Goal: Obtain resource: Obtain resource

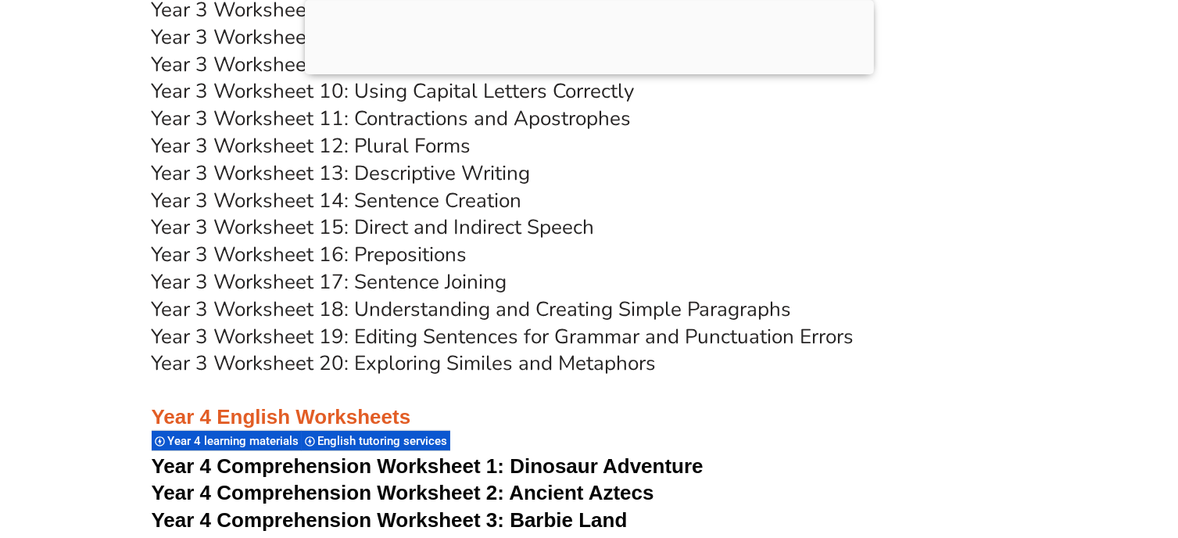
scroll to position [5823, 0]
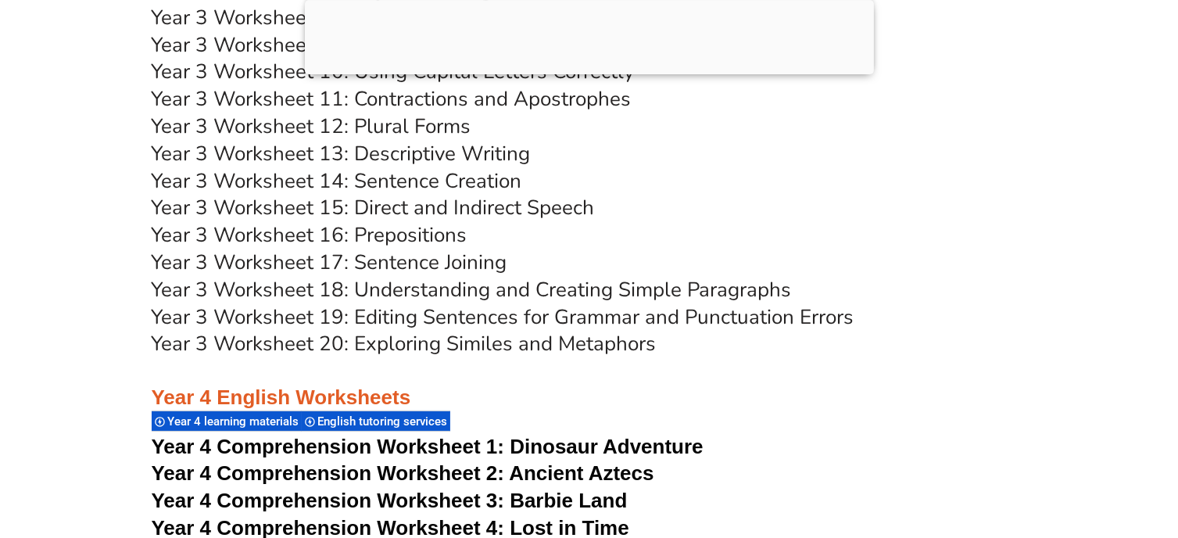
click at [682, 311] on link "Year 3 Worksheet 19: Editing Sentences for Grammar and Punctuation Errors" at bounding box center [503, 316] width 703 height 27
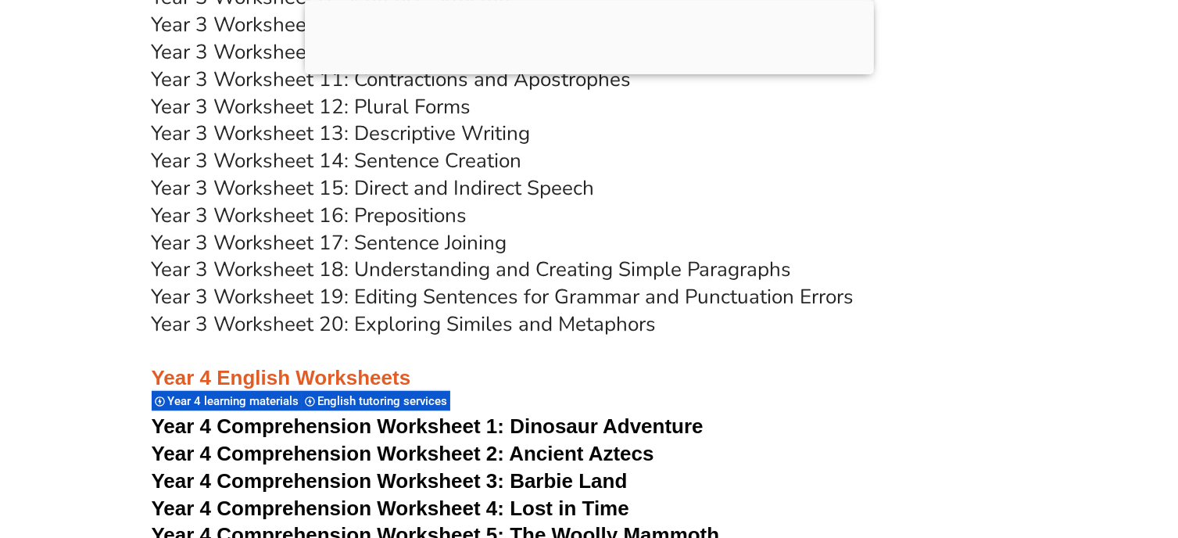
scroll to position [5863, 0]
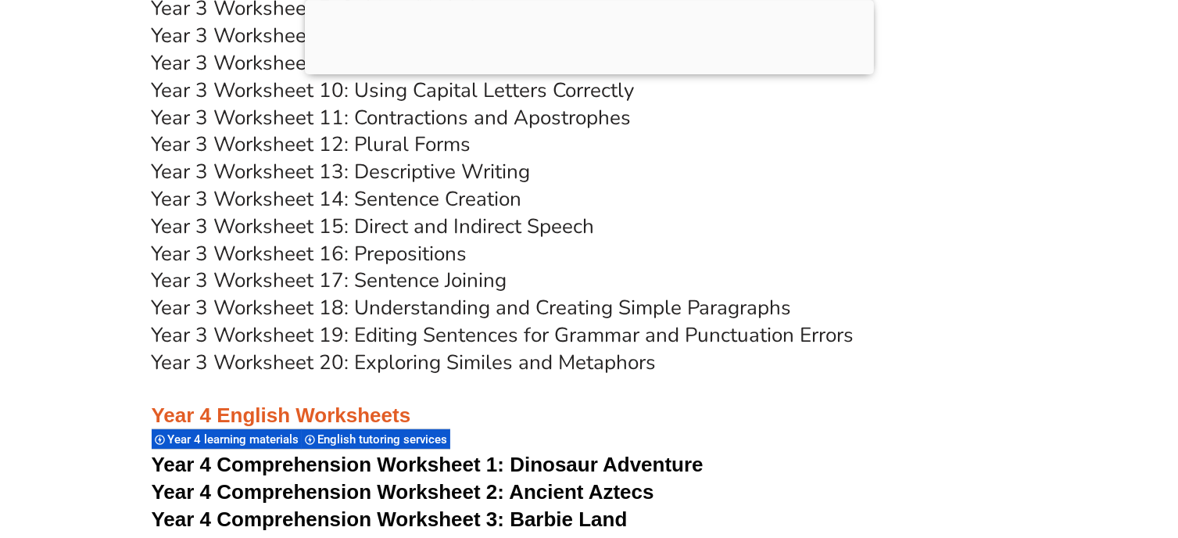
click at [354, 247] on link "Year 3 Worksheet 16: Prepositions" at bounding box center [310, 253] width 316 height 27
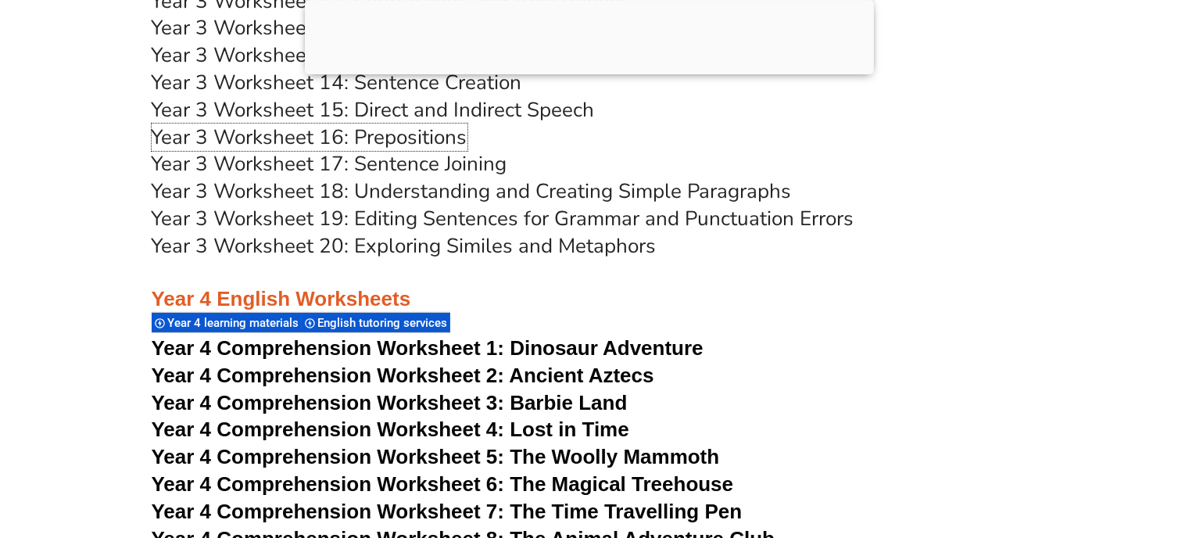
scroll to position [5999, 0]
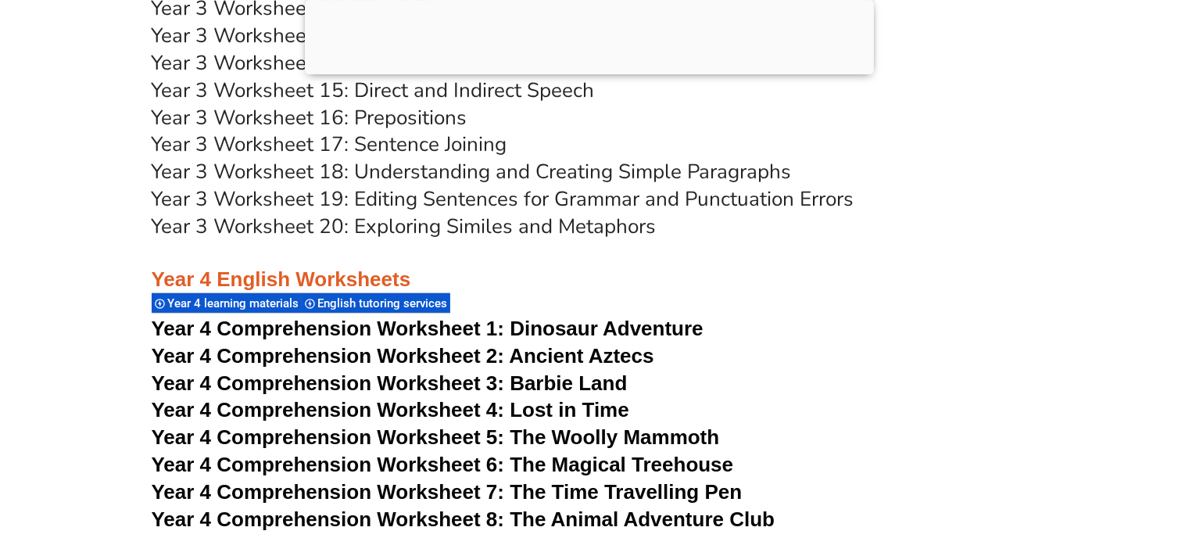
click at [650, 202] on link "Year 3 Worksheet 19: Editing Sentences for Grammar and Punctuation Errors" at bounding box center [503, 198] width 703 height 27
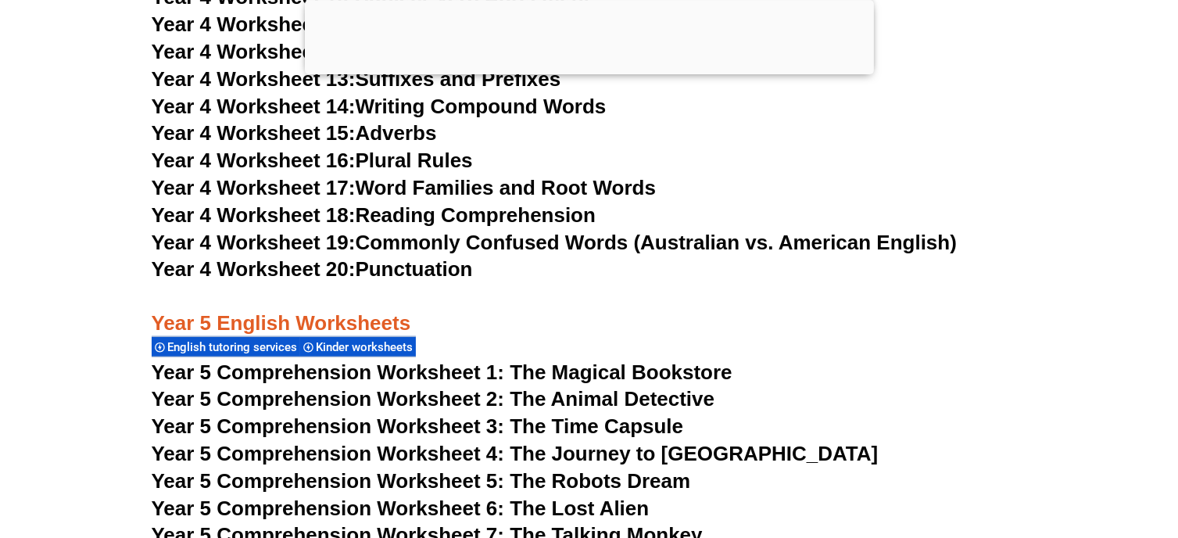
scroll to position [7132, 0]
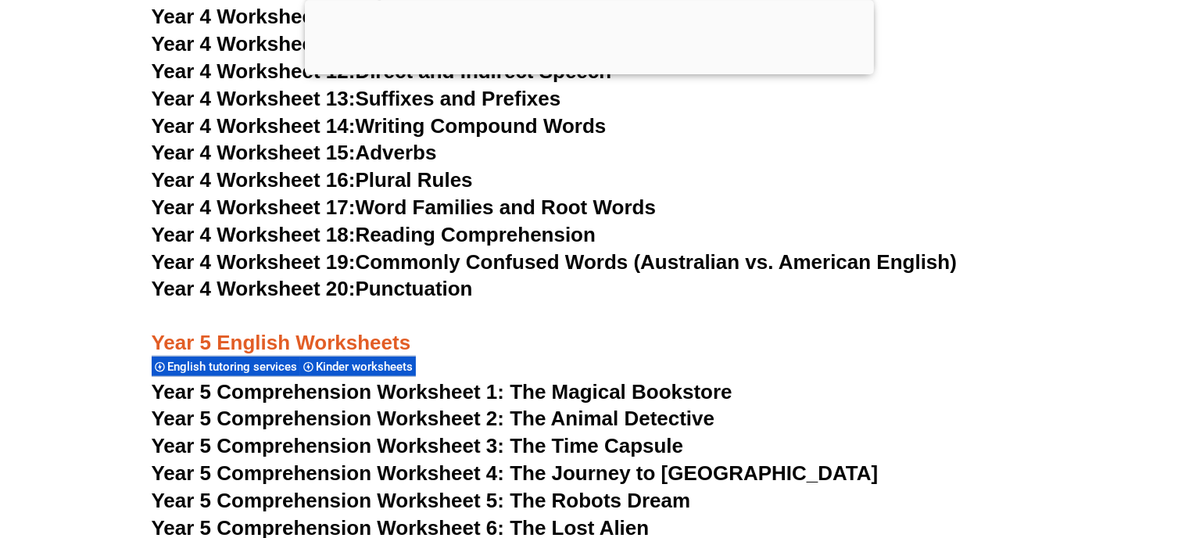
click at [460, 287] on link "Year 4 Worksheet 20: Punctuation" at bounding box center [312, 288] width 321 height 23
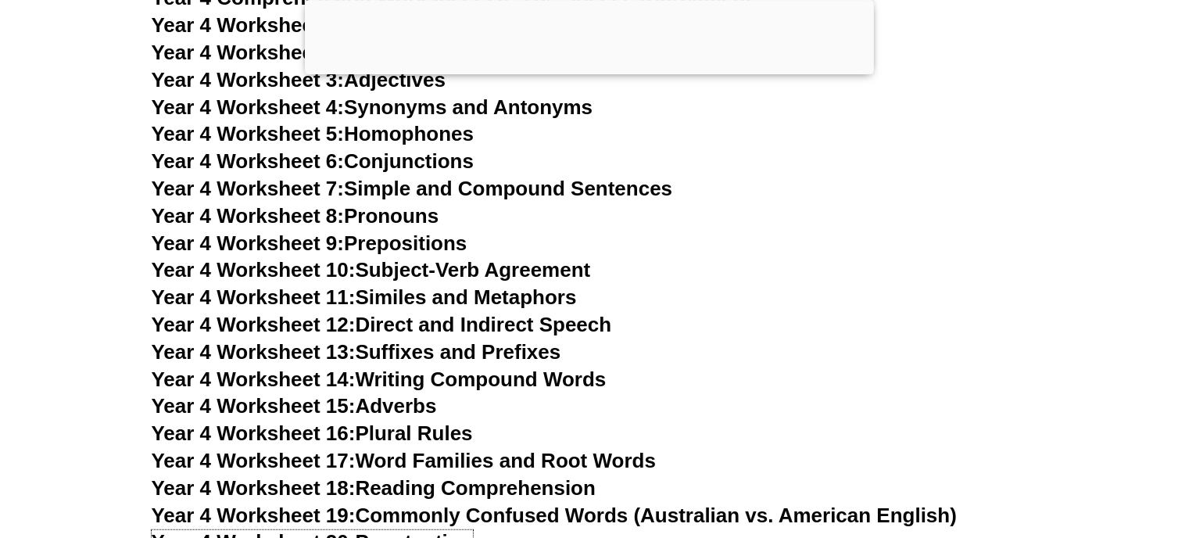
scroll to position [6839, 0]
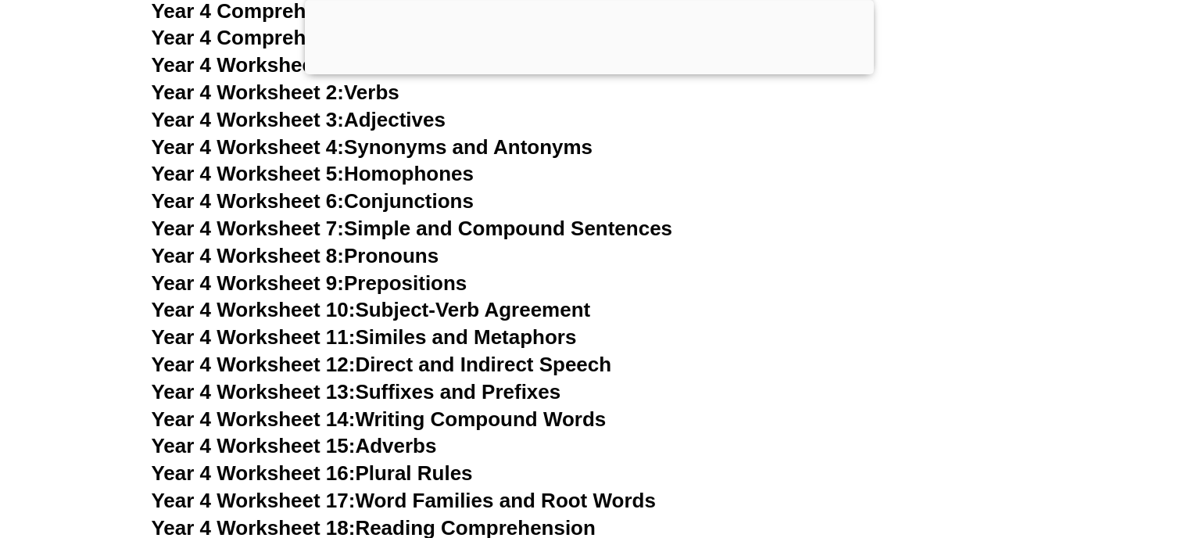
click at [464, 142] on link "Year 4 Worksheet 4: Synonyms and Antonyms" at bounding box center [373, 146] width 442 height 23
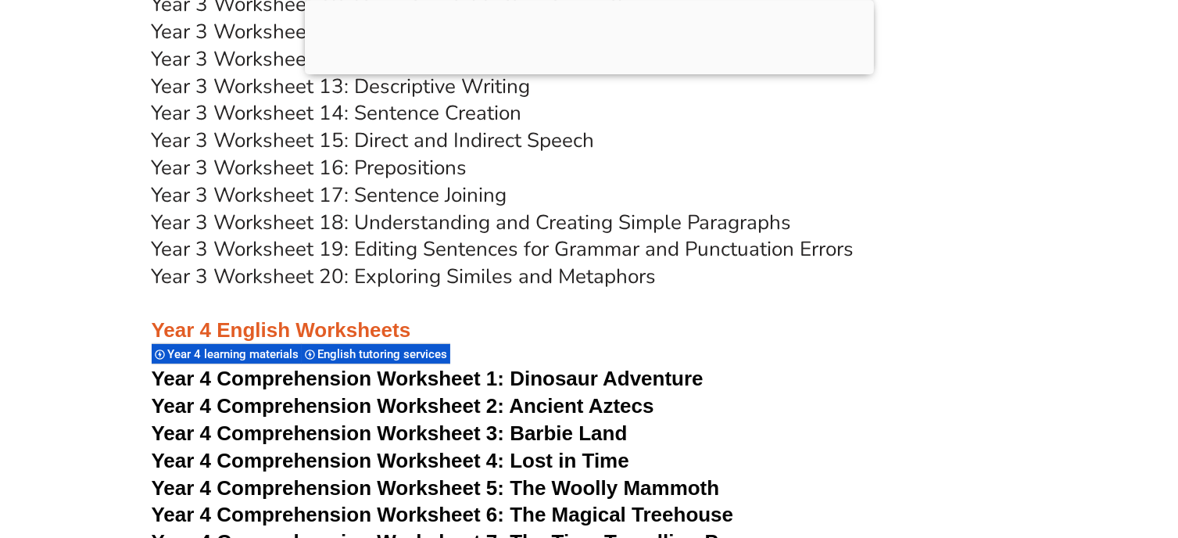
scroll to position [5941, 0]
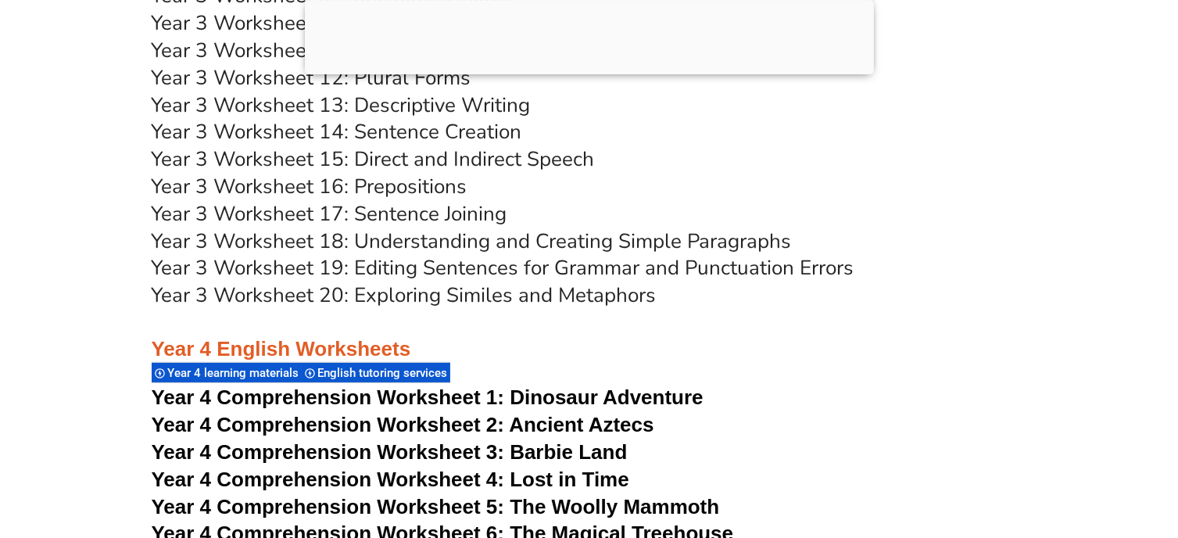
click at [485, 209] on link "Year 3 Worksheet 17: Sentence Joining" at bounding box center [330, 213] width 356 height 27
click at [872, 198] on h3 "Year 3 Worksheet 16: Prepositions" at bounding box center [589, 187] width 875 height 27
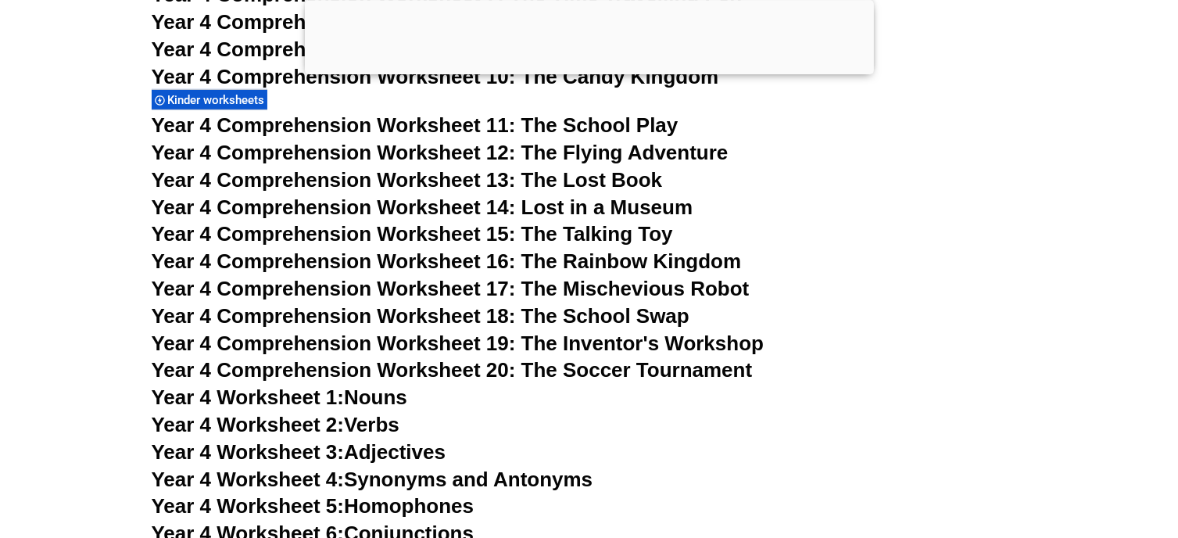
scroll to position [6585, 0]
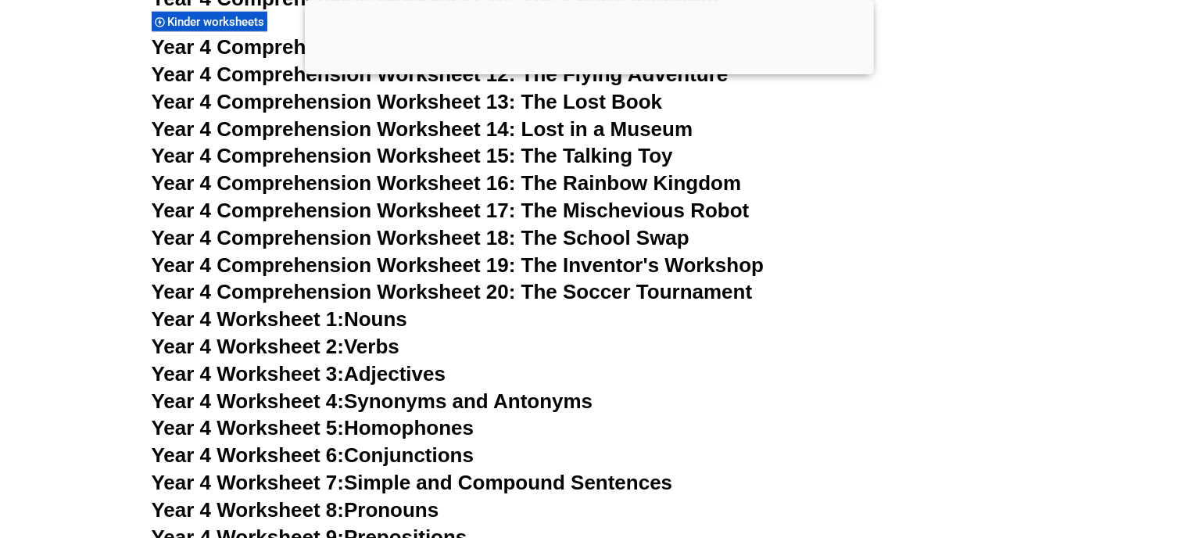
click at [610, 155] on span "Year 4 Comprehension Worksheet 15: The Talking Toy" at bounding box center [412, 155] width 521 height 23
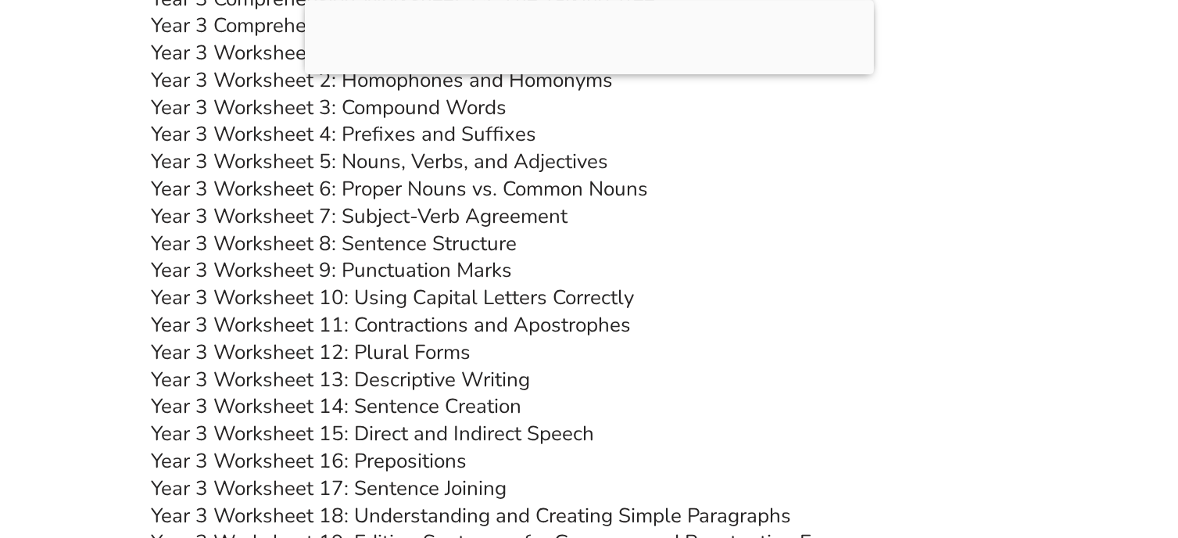
scroll to position [5628, 0]
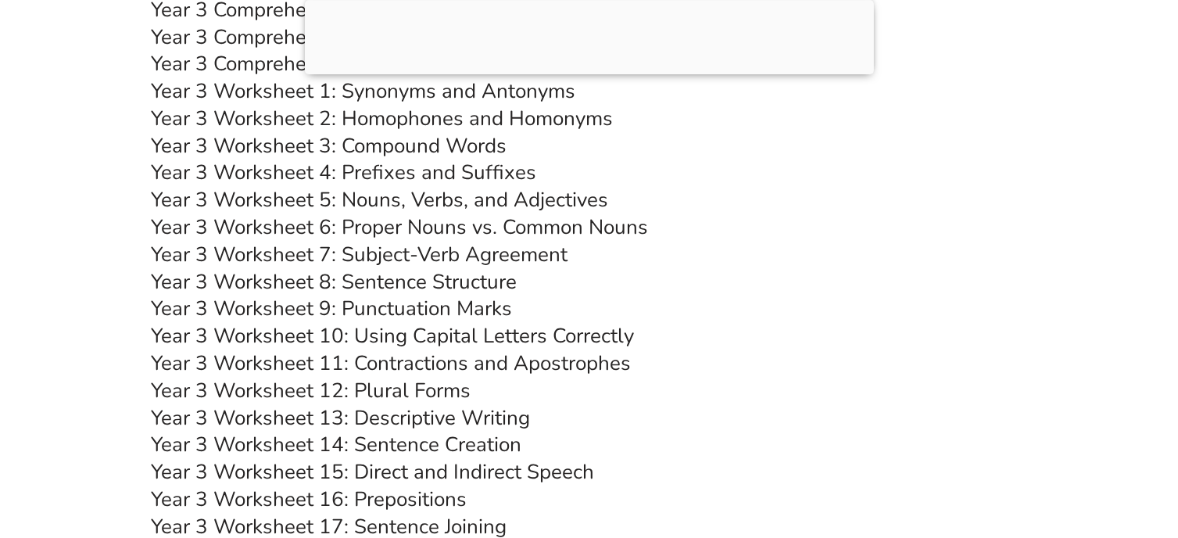
click at [599, 202] on link "Year 3 Worksheet 5: Nouns, Verbs, and Adjectives" at bounding box center [380, 199] width 457 height 27
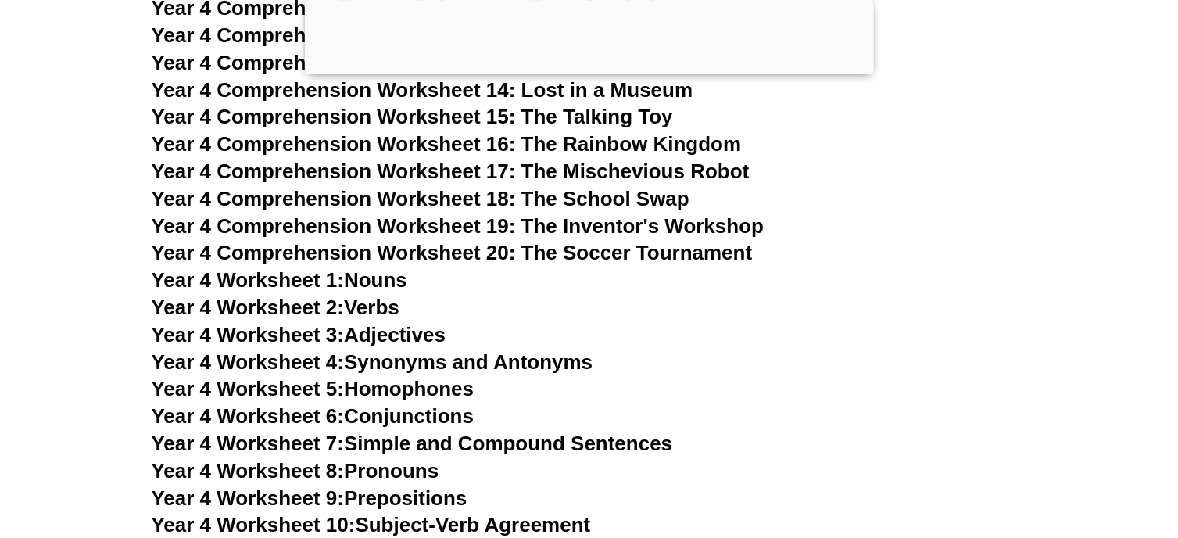
scroll to position [6780, 0]
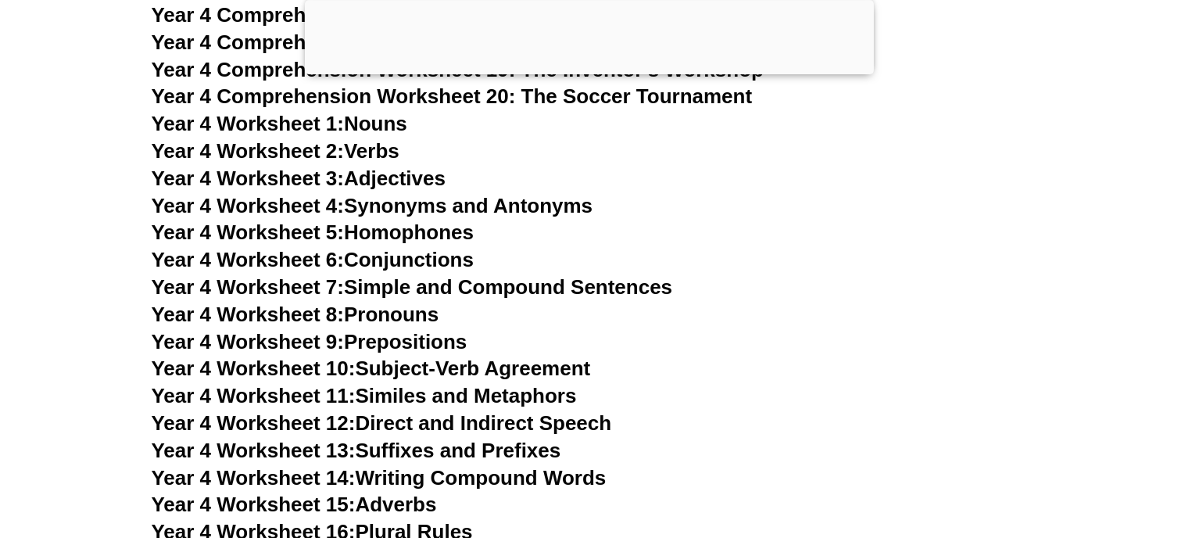
click at [435, 315] on link "Year 4 Worksheet 8: Pronouns" at bounding box center [296, 314] width 288 height 23
